Goal: Information Seeking & Learning: Learn about a topic

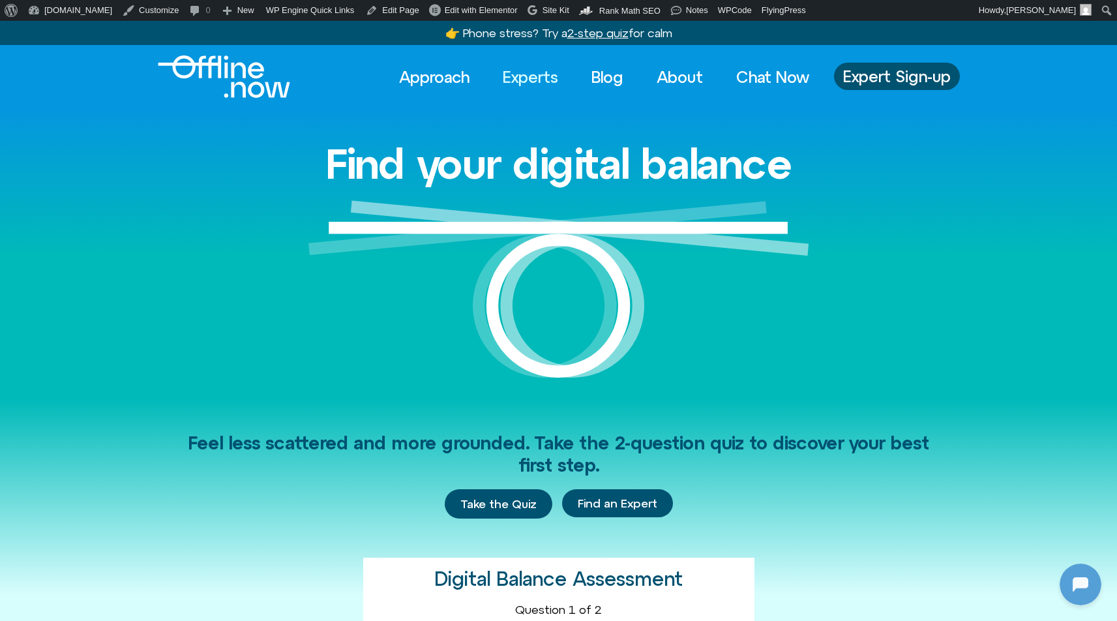
scroll to position [173, 0]
click at [548, 72] on link "Experts" at bounding box center [530, 77] width 79 height 29
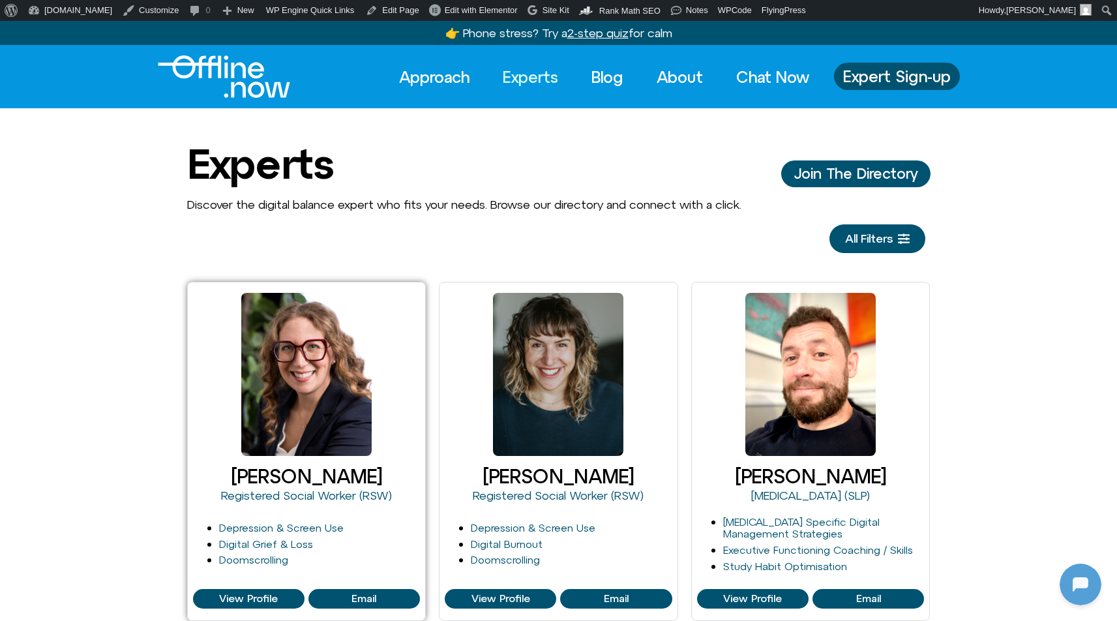
scroll to position [173, 0]
click at [267, 558] on link "Doomscrolling" at bounding box center [253, 560] width 69 height 12
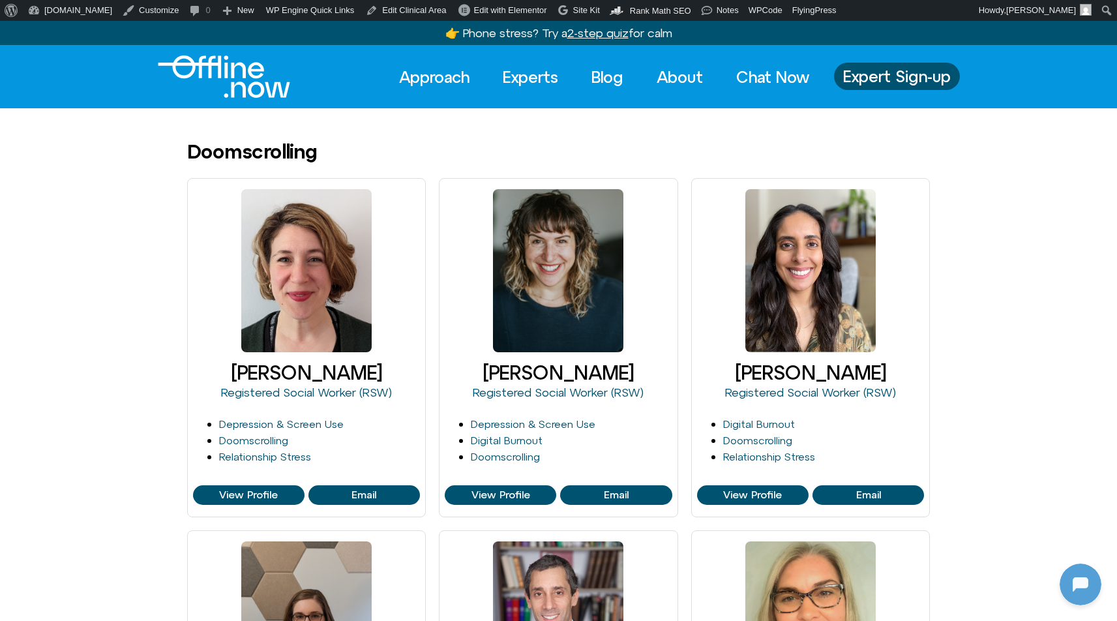
scroll to position [173, 0]
drag, startPoint x: 167, startPoint y: 149, endPoint x: 379, endPoint y: 175, distance: 213.6
click at [382, 146] on div "Doomscrolling" at bounding box center [559, 152] width 744 height 22
drag, startPoint x: 176, startPoint y: 153, endPoint x: 335, endPoint y: 154, distance: 158.5
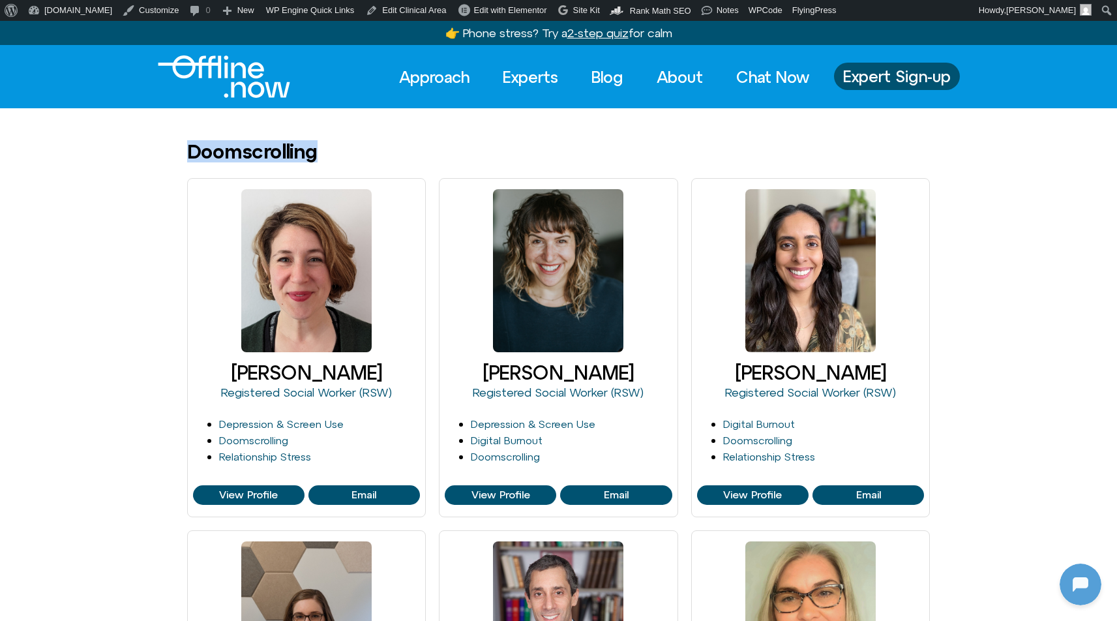
click at [335, 154] on div "Doomscrolling" at bounding box center [558, 152] width 1117 height 22
click at [333, 158] on div "Doomscrolling" at bounding box center [559, 152] width 744 height 22
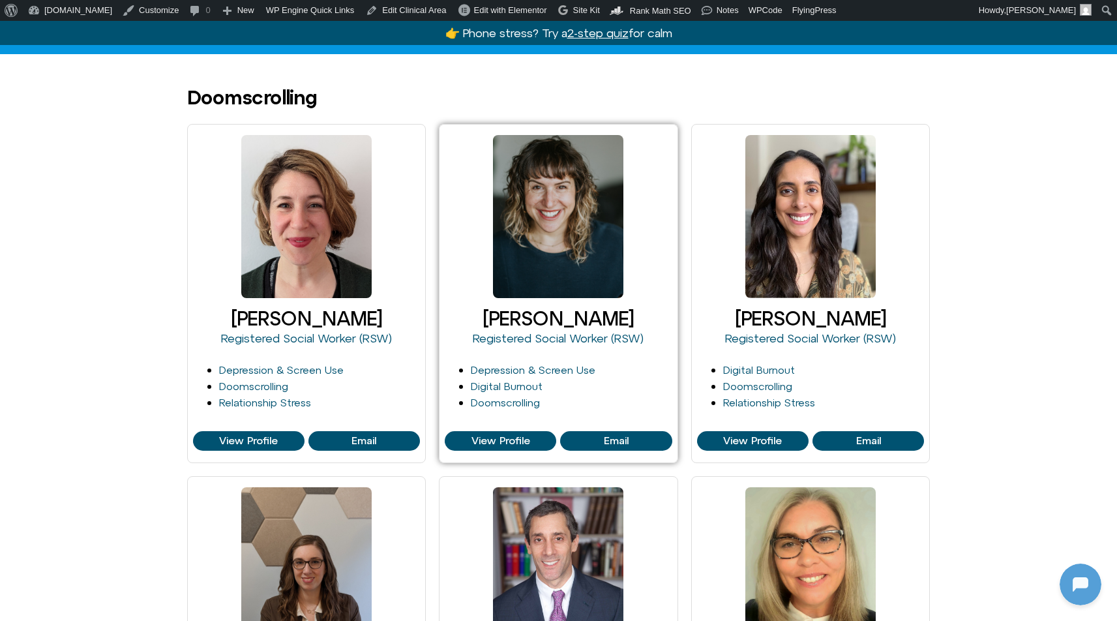
scroll to position [0, 0]
